Goal: Transaction & Acquisition: Purchase product/service

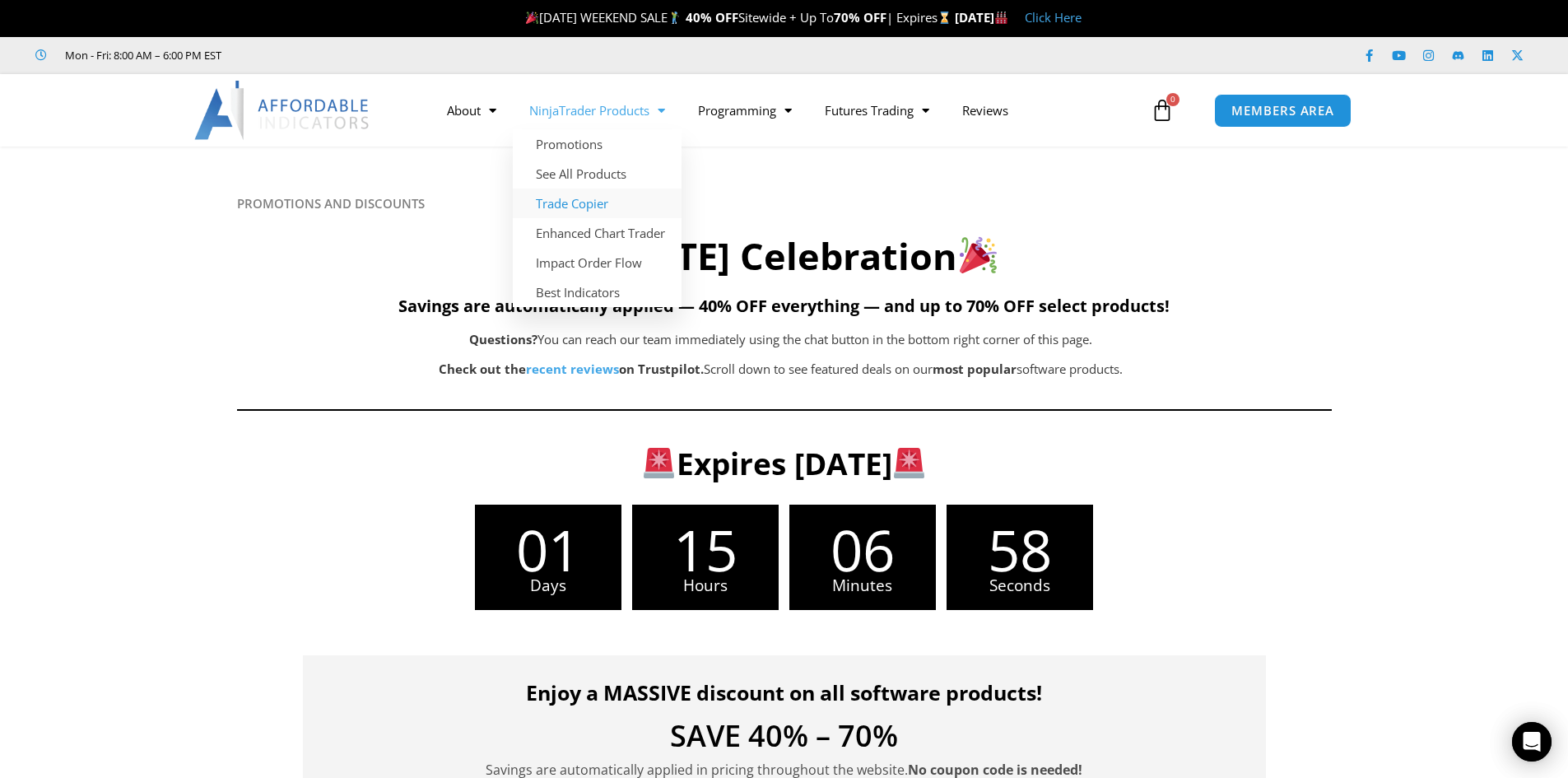
click at [583, 205] on link "Trade Copier" at bounding box center [597, 203] width 169 height 30
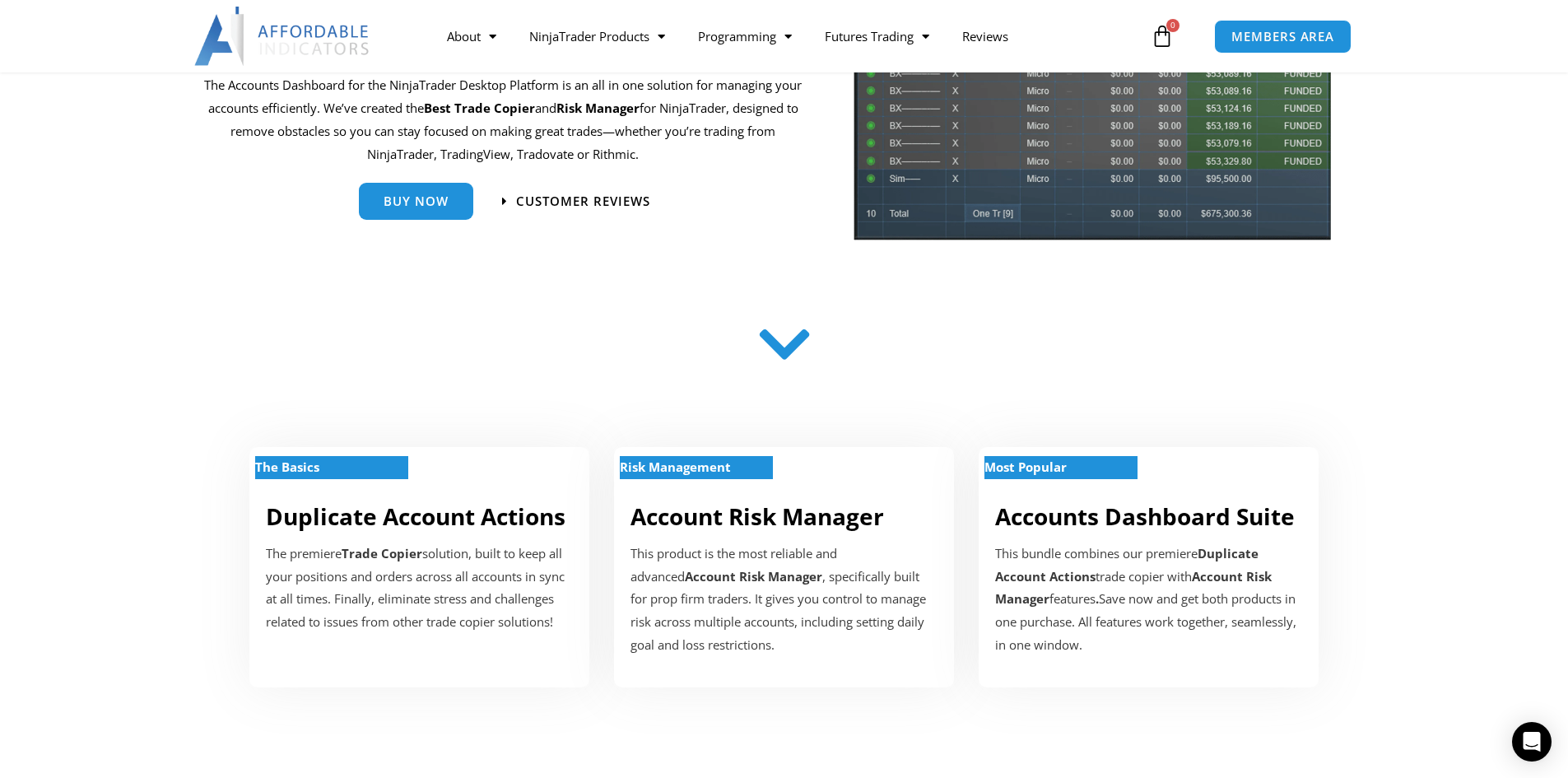
scroll to position [82, 0]
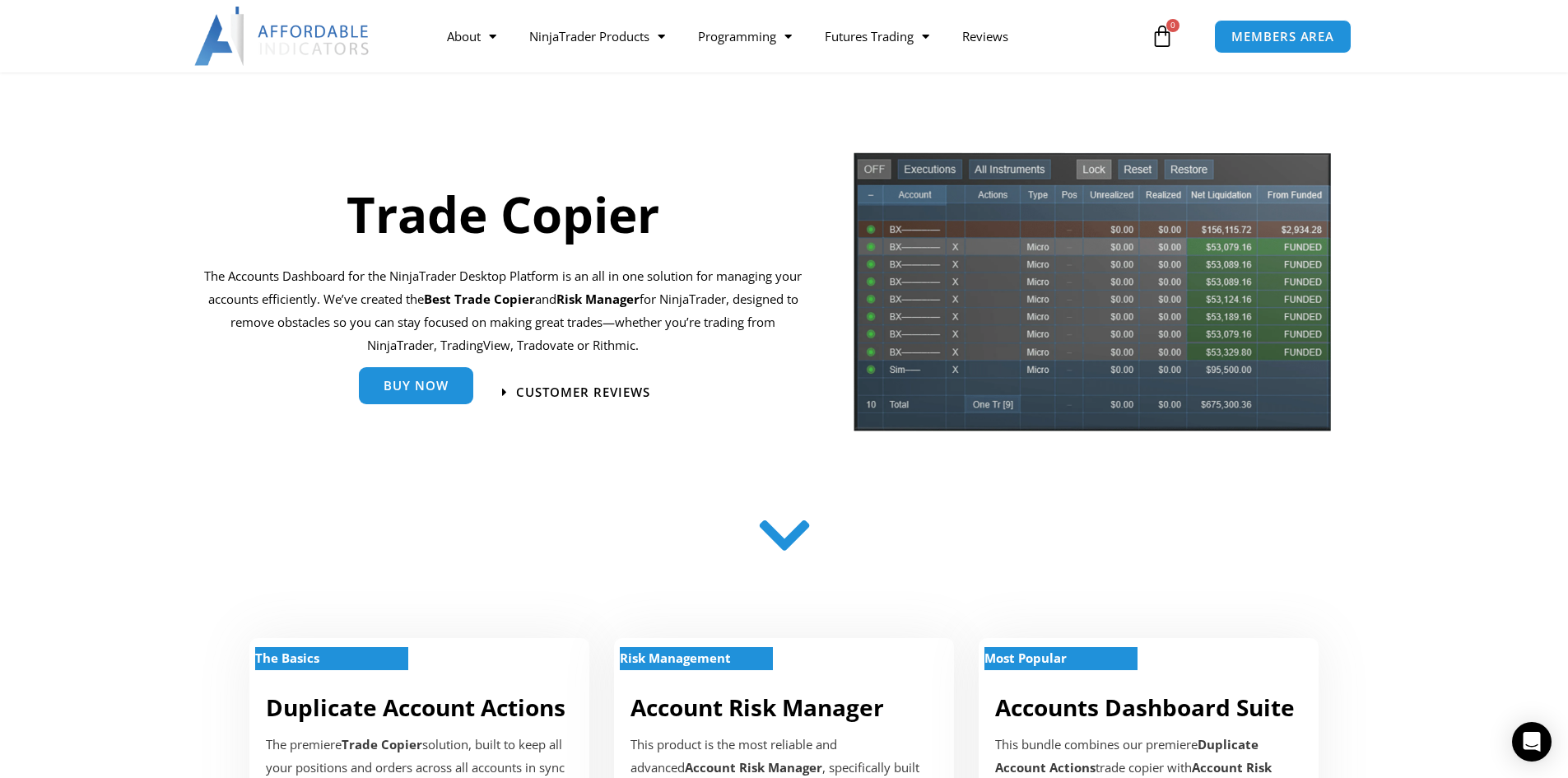
click at [458, 396] on link "Buy Now" at bounding box center [416, 385] width 115 height 37
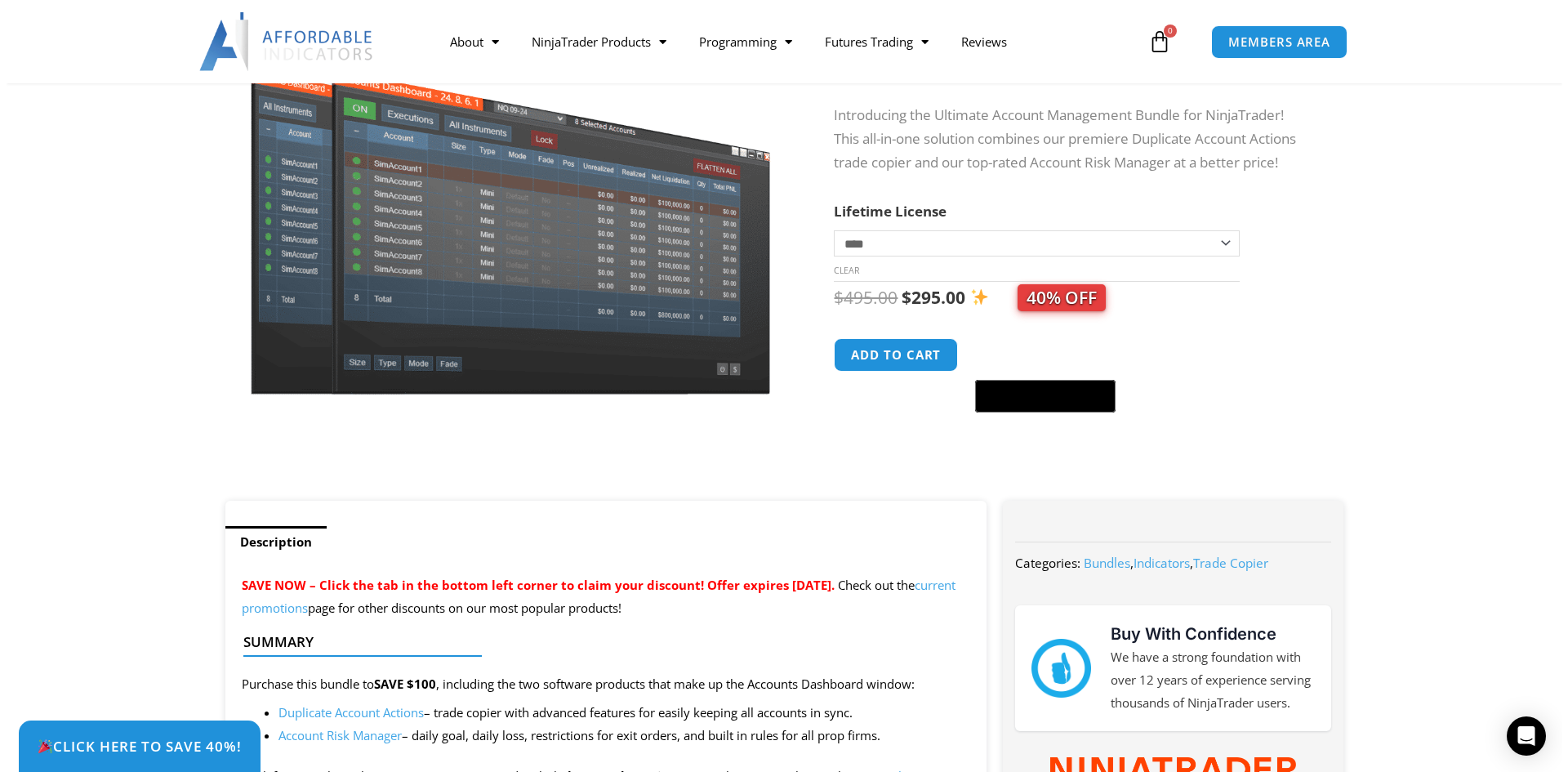
scroll to position [82, 0]
